Goal: Task Accomplishment & Management: Manage account settings

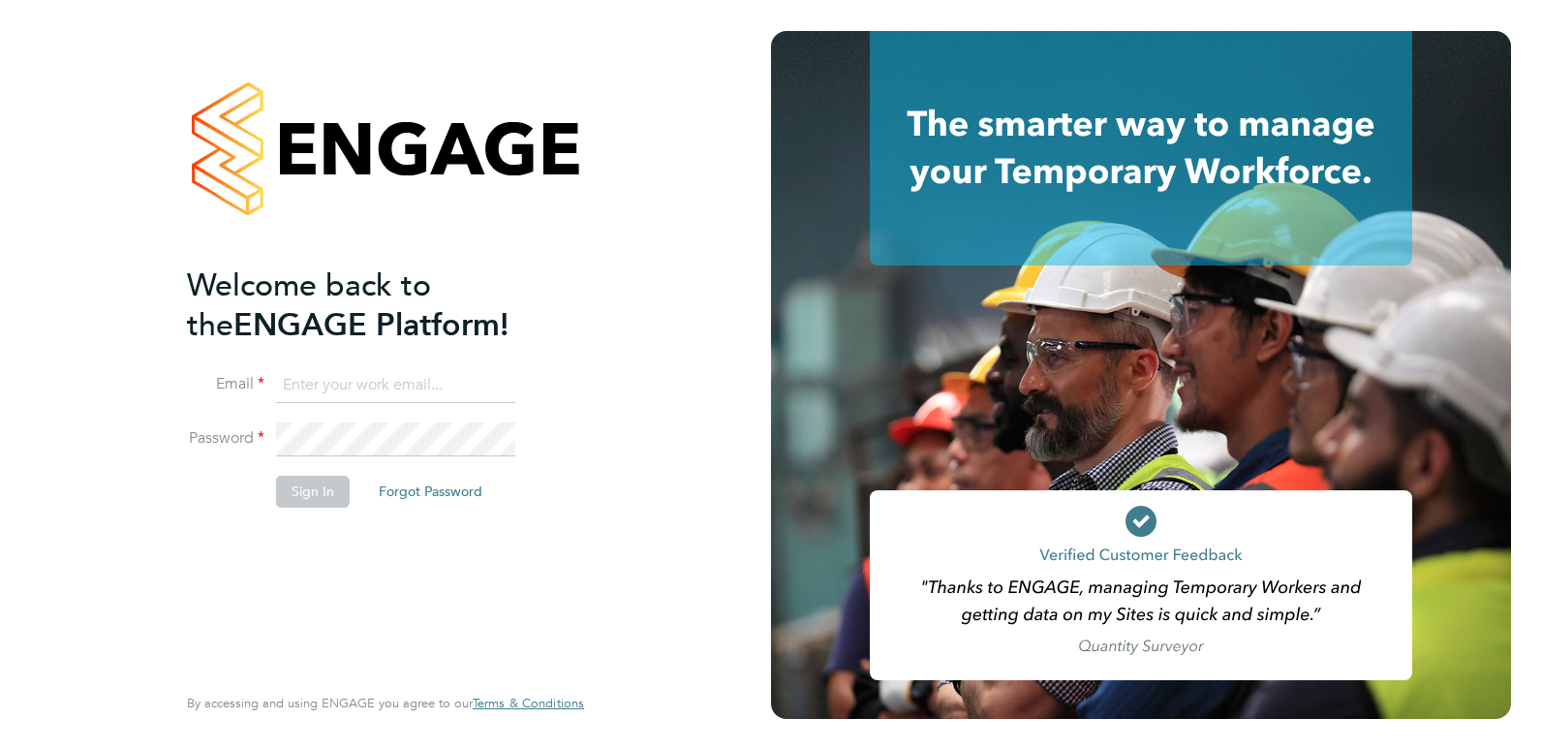
click at [299, 385] on input at bounding box center [395, 385] width 239 height 35
paste input "[PERSON_NAME][EMAIL_ADDRESS][PERSON_NAME][PERSON_NAME][DOMAIN_NAME]"
type input "[PERSON_NAME][EMAIL_ADDRESS][PERSON_NAME][PERSON_NAME][DOMAIN_NAME]"
click at [304, 486] on button "Sign In" at bounding box center [313, 491] width 74 height 31
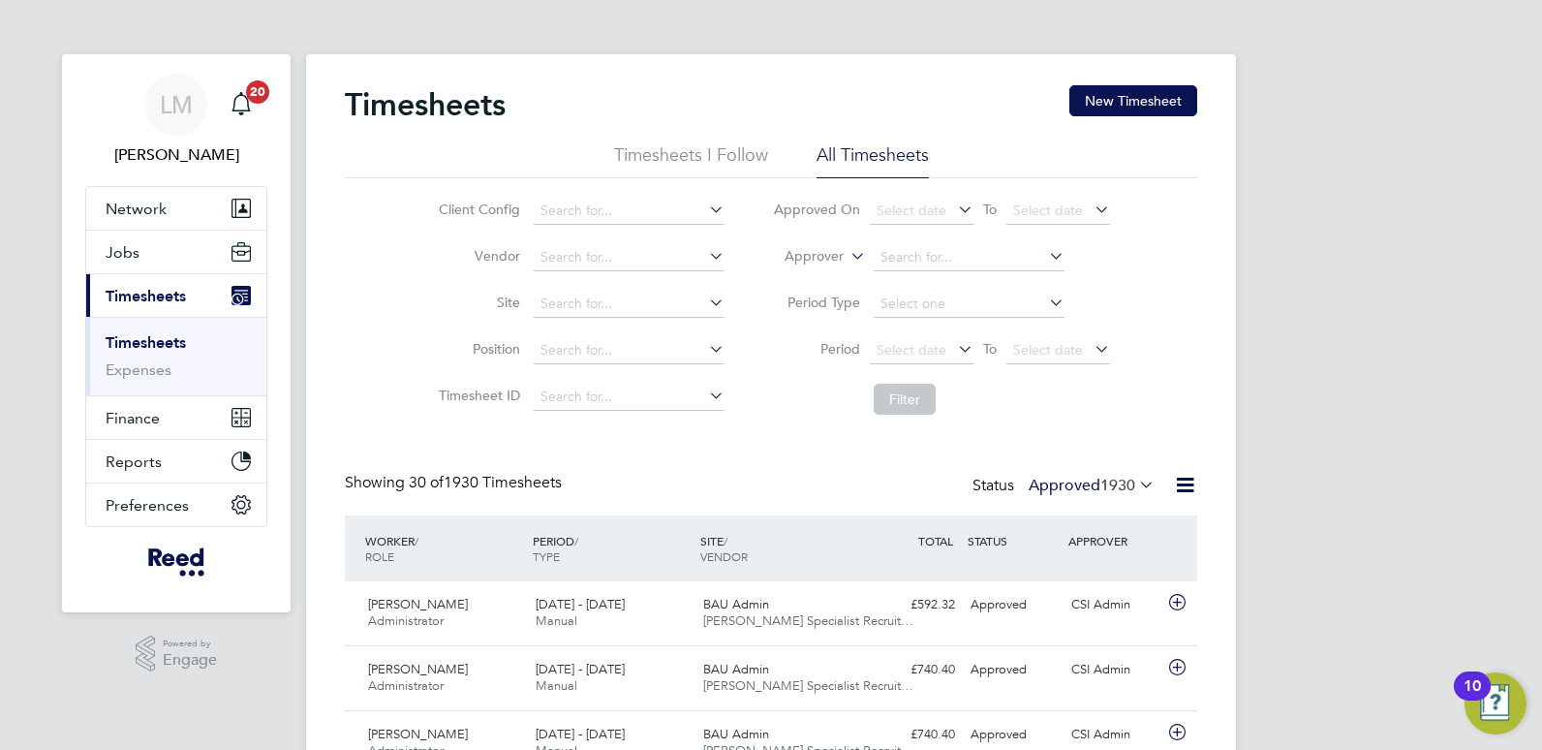
click at [133, 343] on link "Timesheets" at bounding box center [146, 342] width 80 height 18
click at [850, 148] on li "All Timesheets" at bounding box center [873, 160] width 112 height 35
click at [847, 250] on icon at bounding box center [847, 250] width 0 height 17
click at [788, 283] on li "Worker" at bounding box center [796, 278] width 96 height 25
click at [905, 257] on input at bounding box center [969, 257] width 191 height 27
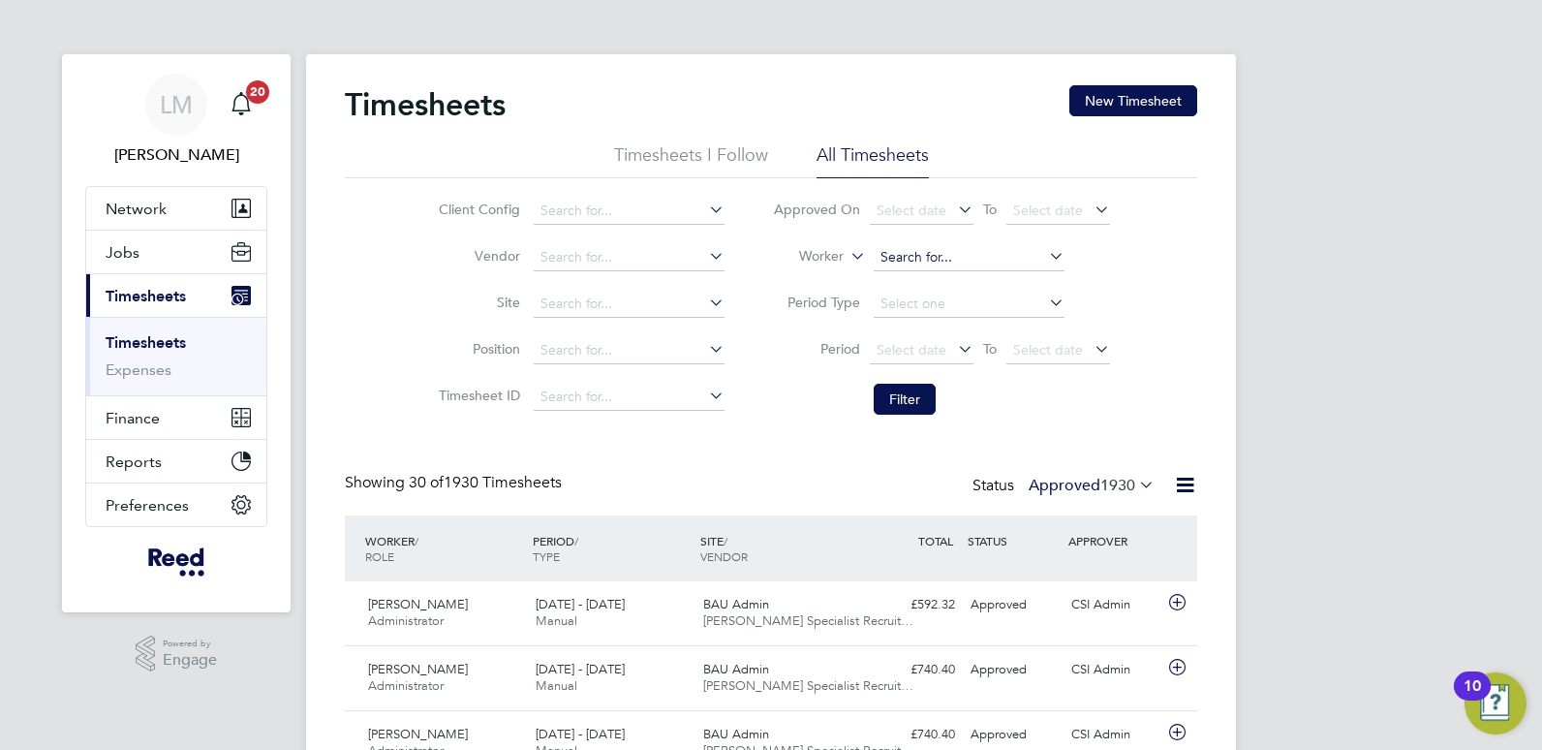
click at [921, 250] on input at bounding box center [969, 257] width 191 height 27
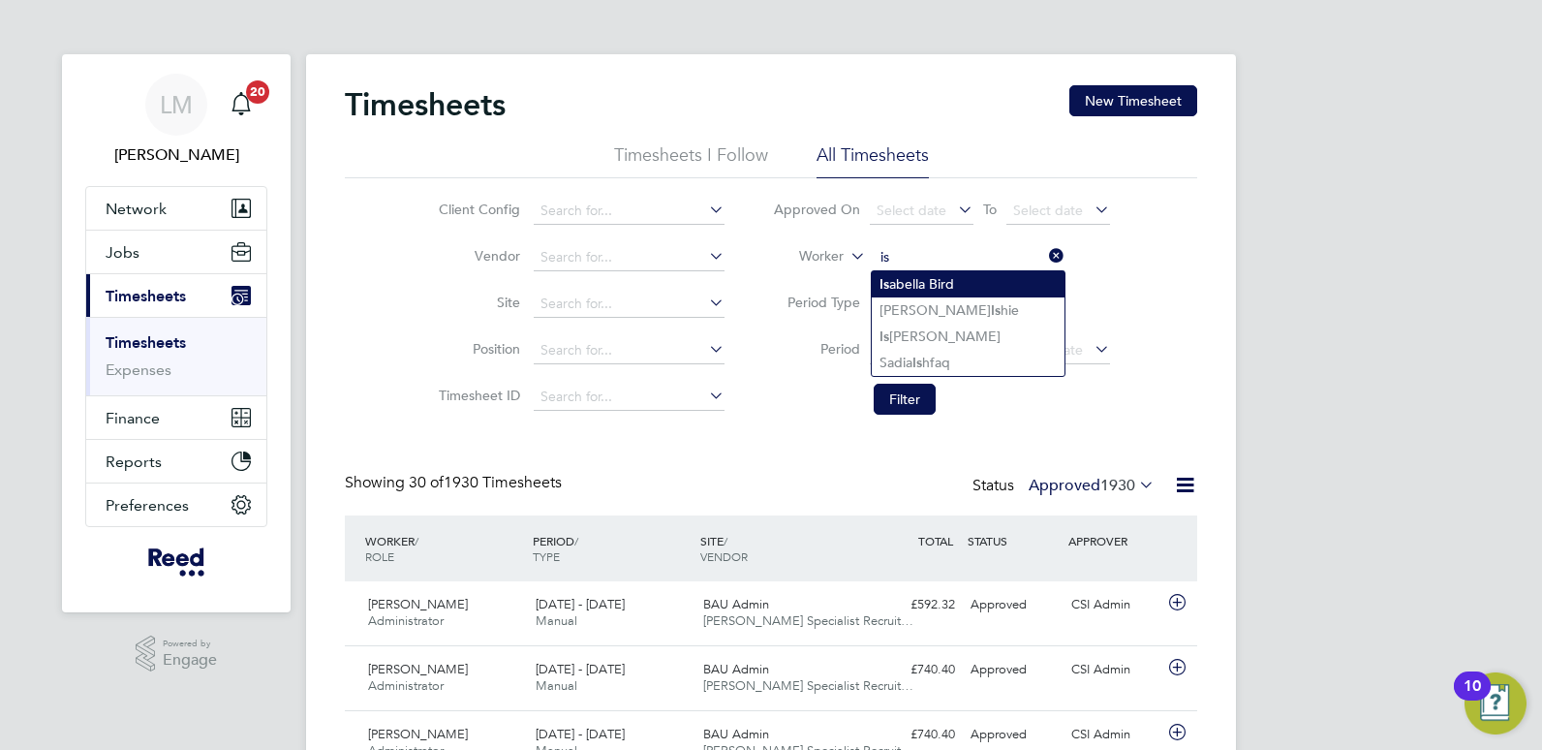
click at [888, 278] on b "Is" at bounding box center [885, 284] width 10 height 16
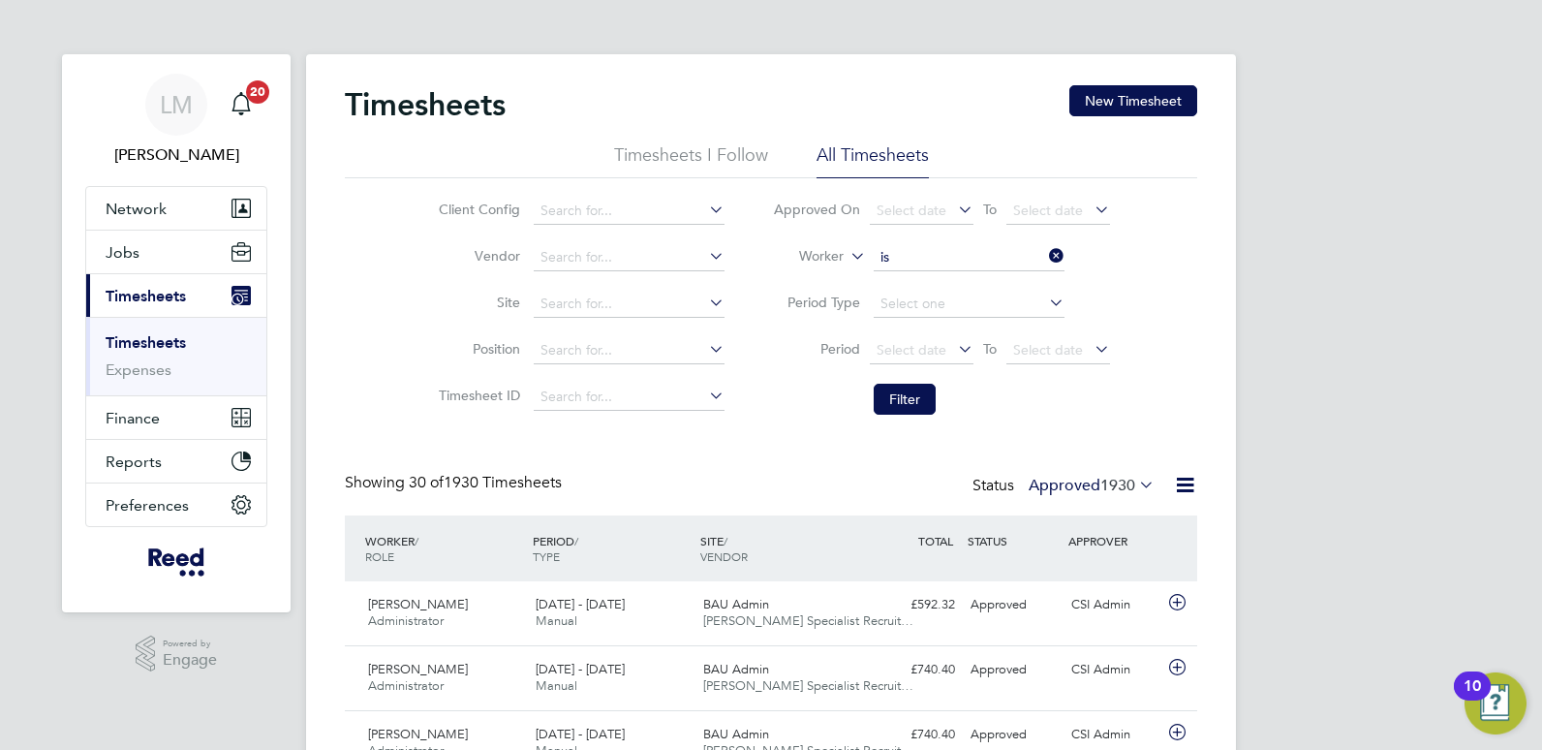
type input "Isabella Bird"
click at [898, 404] on button "Filter" at bounding box center [905, 399] width 62 height 31
drag, startPoint x: 1054, startPoint y: 255, endPoint x: 984, endPoint y: 253, distance: 69.8
click at [1045, 254] on icon at bounding box center [1045, 255] width 0 height 27
click at [929, 253] on input at bounding box center [969, 257] width 191 height 27
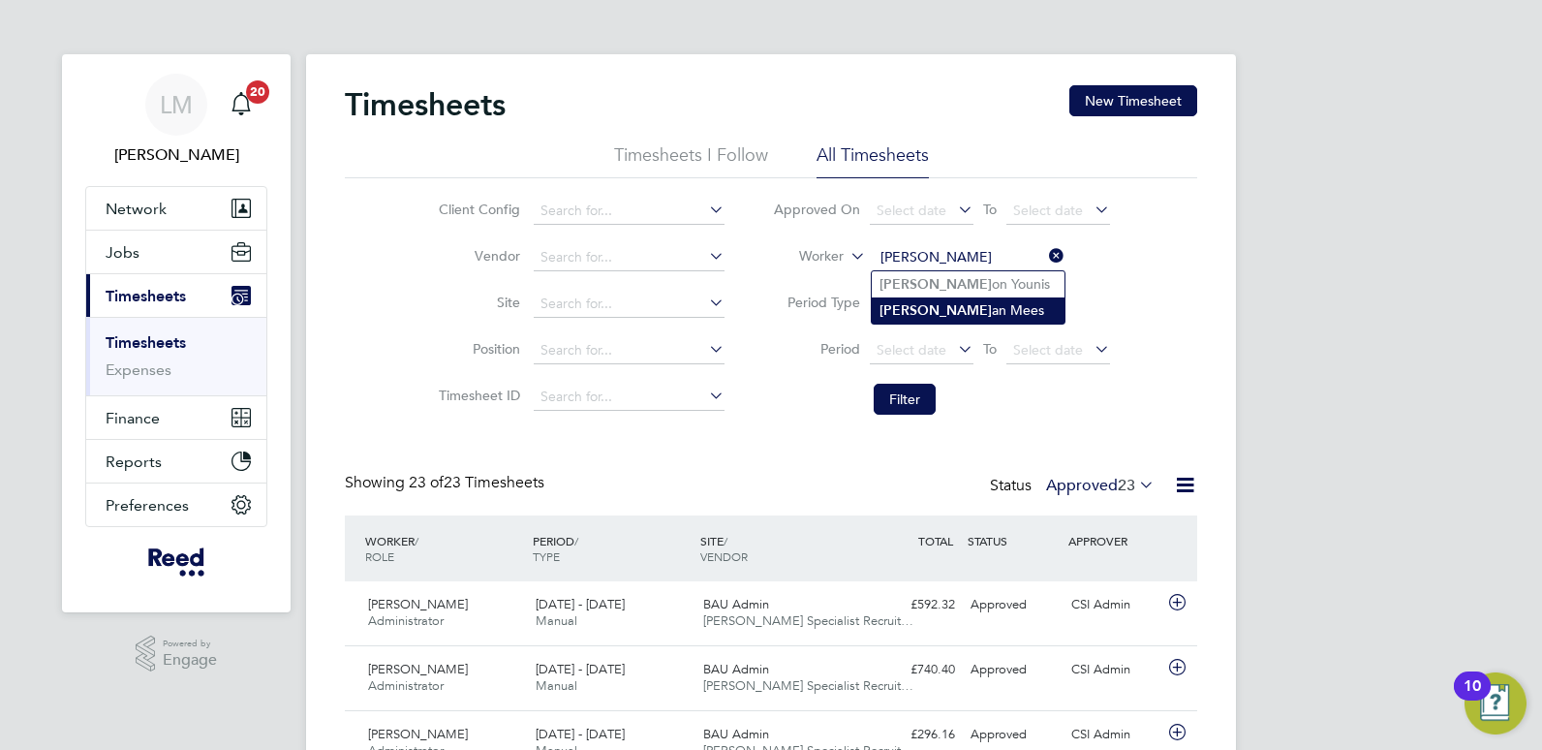
click at [925, 306] on li "Kier an Mees" at bounding box center [968, 310] width 193 height 26
type input "Kieran Mees"
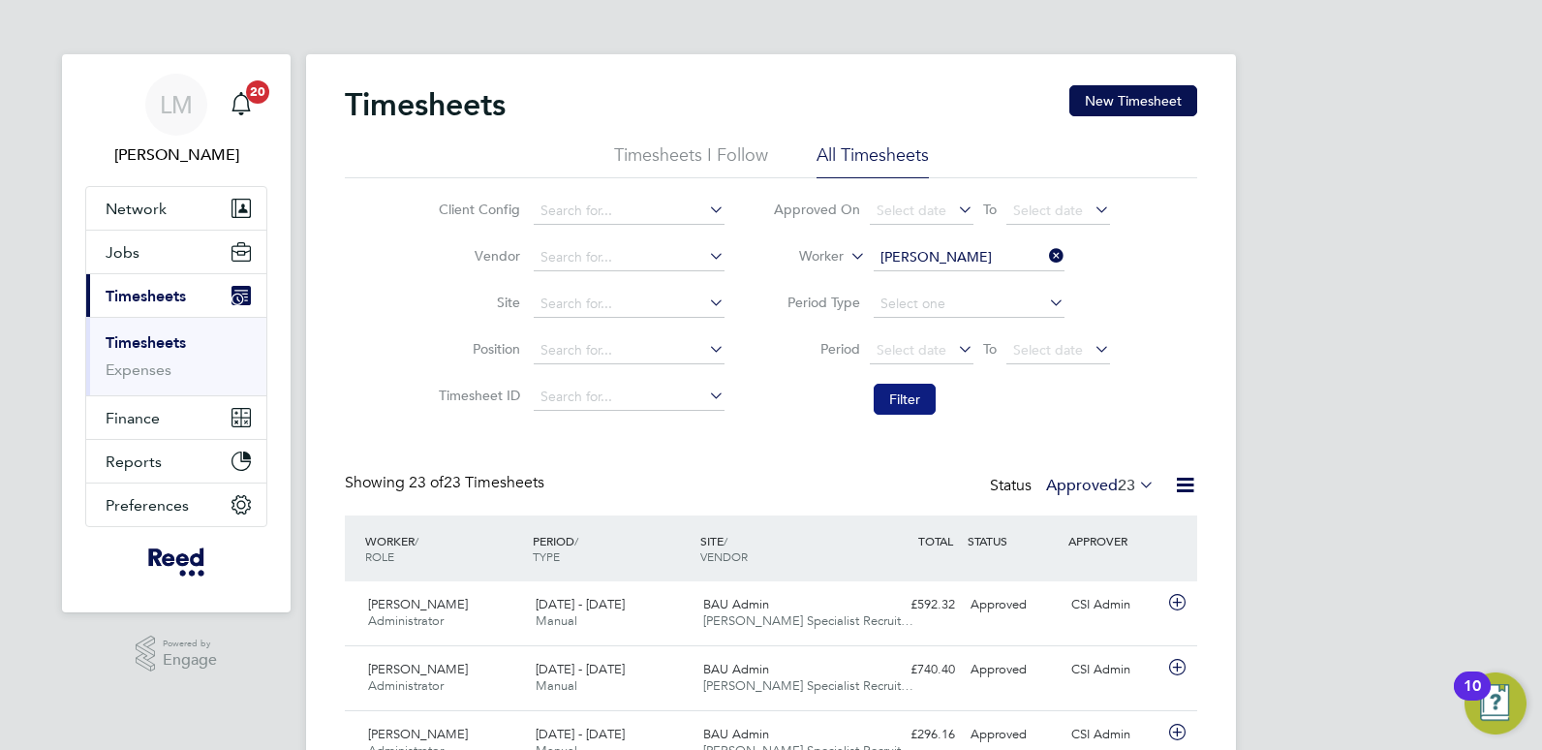
click at [903, 401] on button "Filter" at bounding box center [905, 399] width 62 height 31
click at [173, 107] on span "LM" at bounding box center [176, 104] width 33 height 25
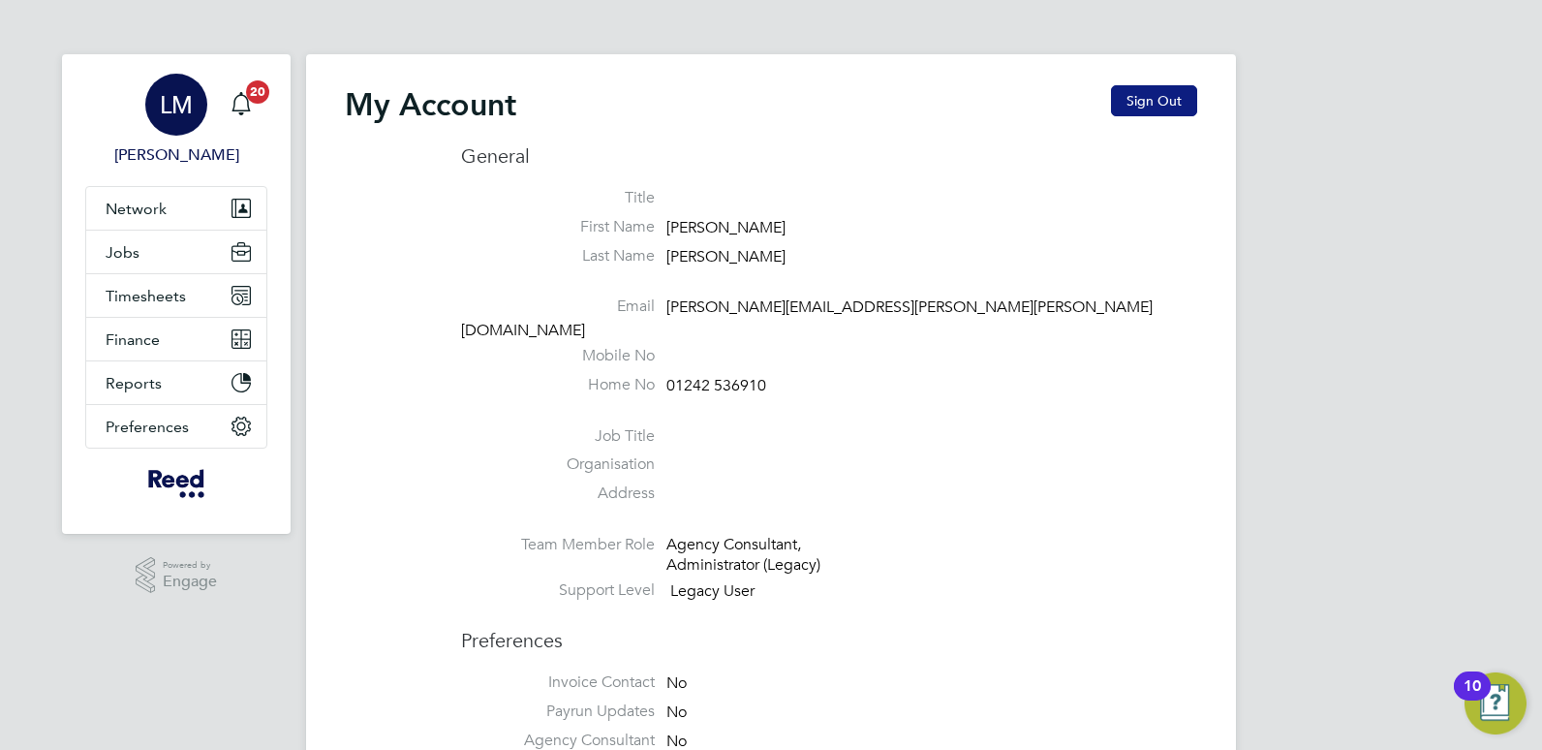
click at [1130, 99] on button "Sign Out" at bounding box center [1154, 100] width 86 height 31
